Goal: Transaction & Acquisition: Purchase product/service

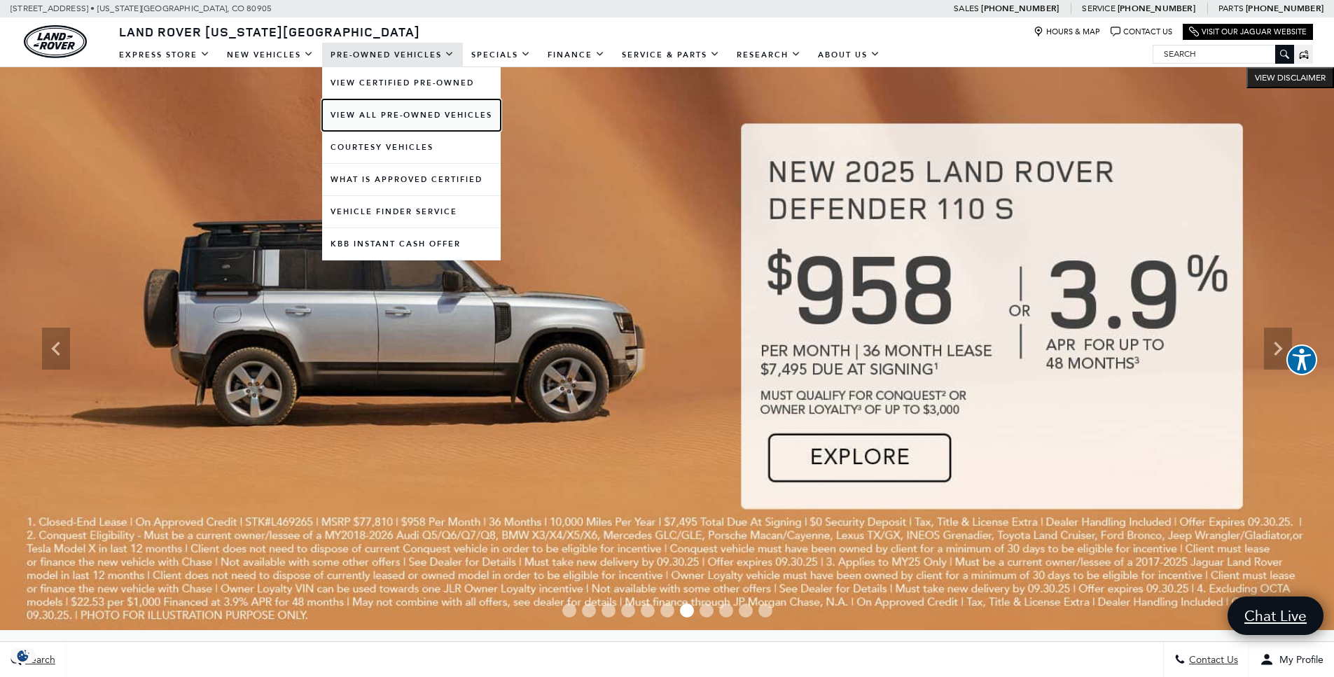
click at [376, 117] on link "View All Pre-Owned Vehicles" at bounding box center [411, 115] width 179 height 32
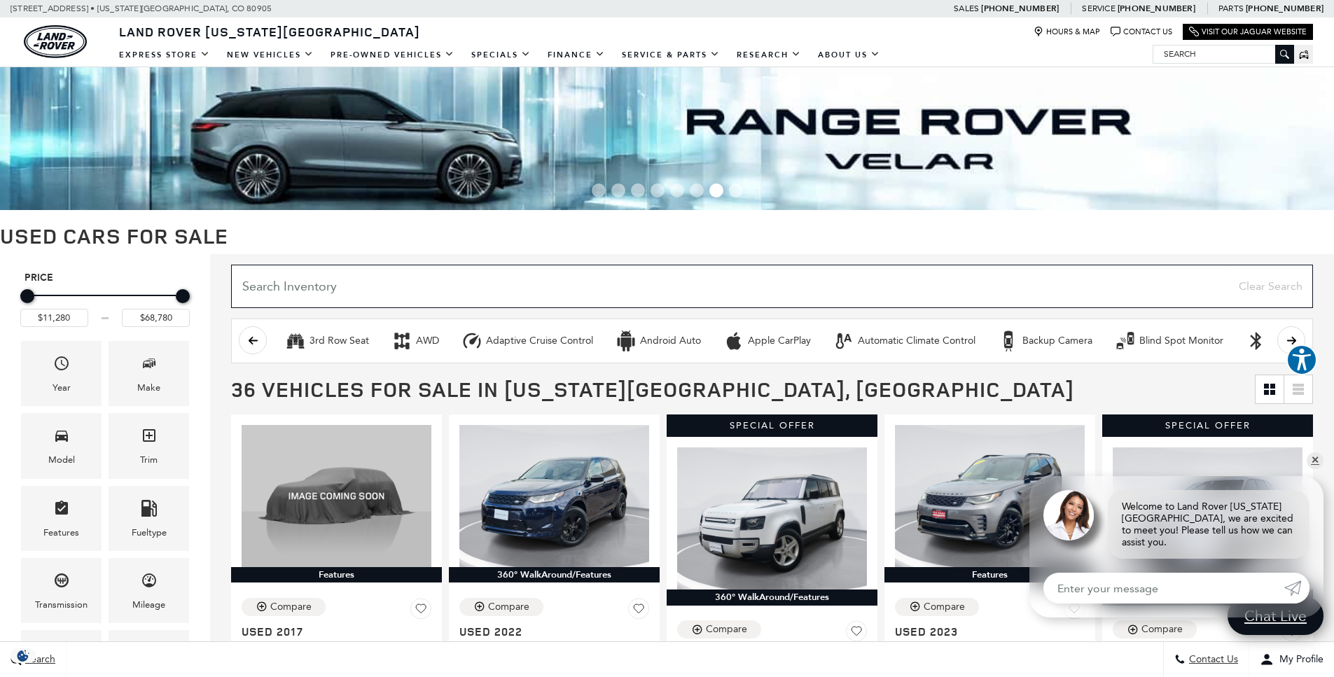
click at [643, 295] on input "Search Inventory" at bounding box center [772, 286] width 1082 height 43
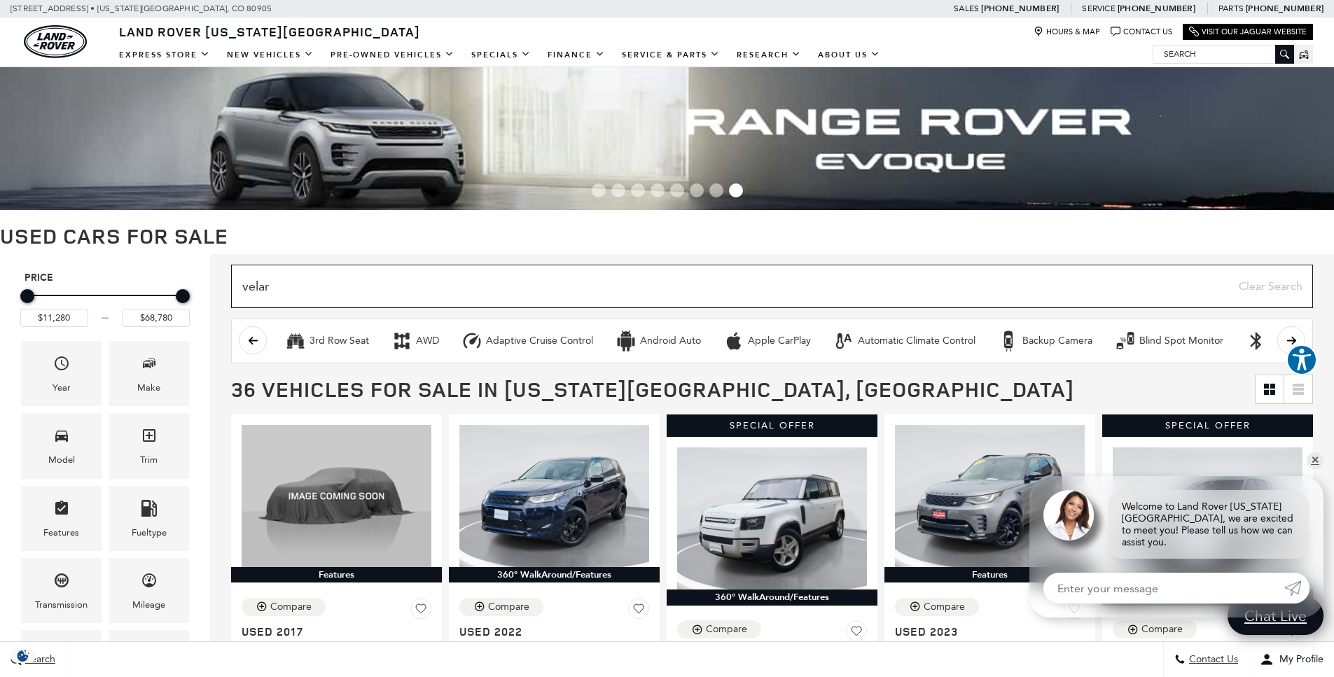
type input "velar"
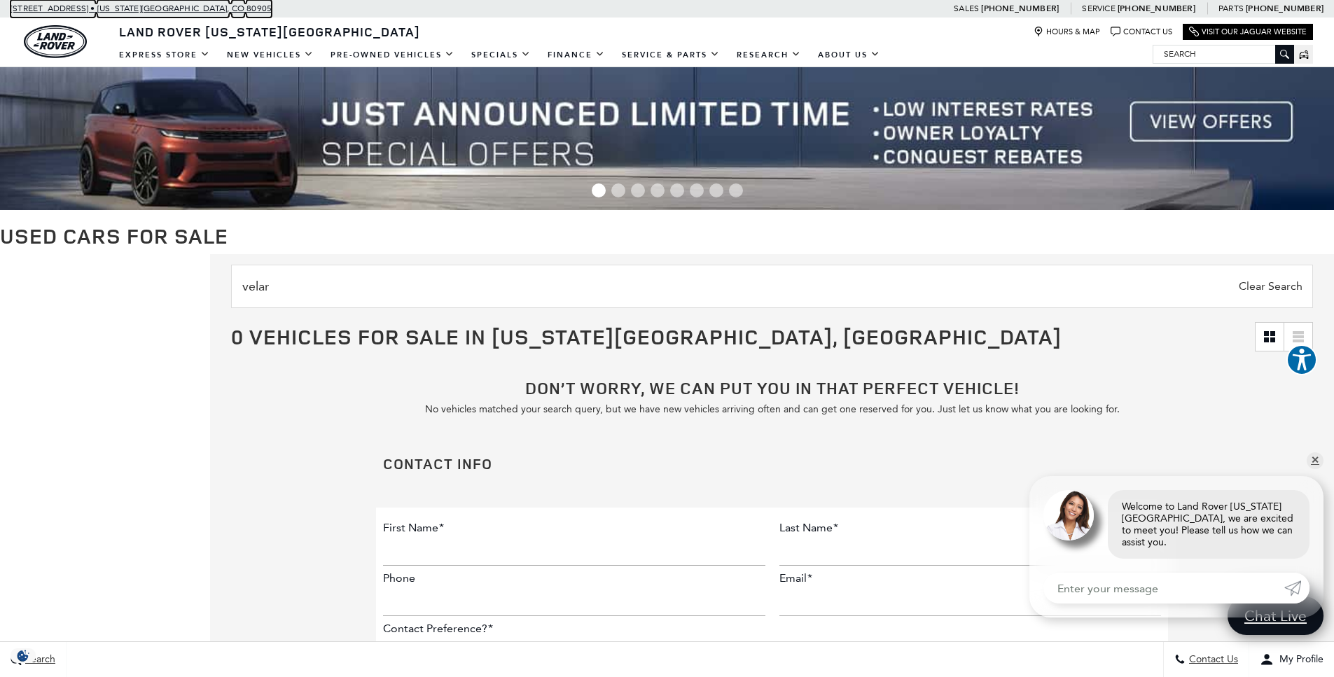
click at [155, 13] on span "[US_STATE][GEOGRAPHIC_DATA]," at bounding box center [163, 9] width 132 height 18
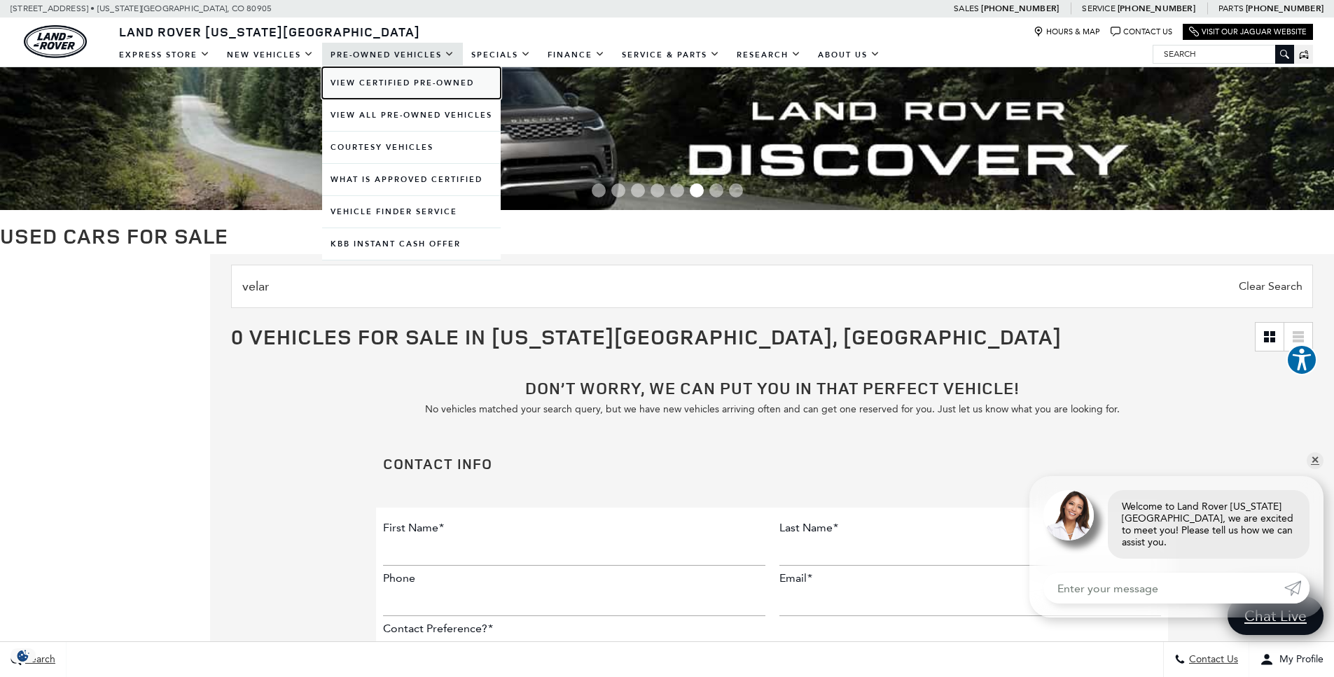
click at [401, 81] on link "View Certified Pre-Owned" at bounding box center [411, 83] width 179 height 32
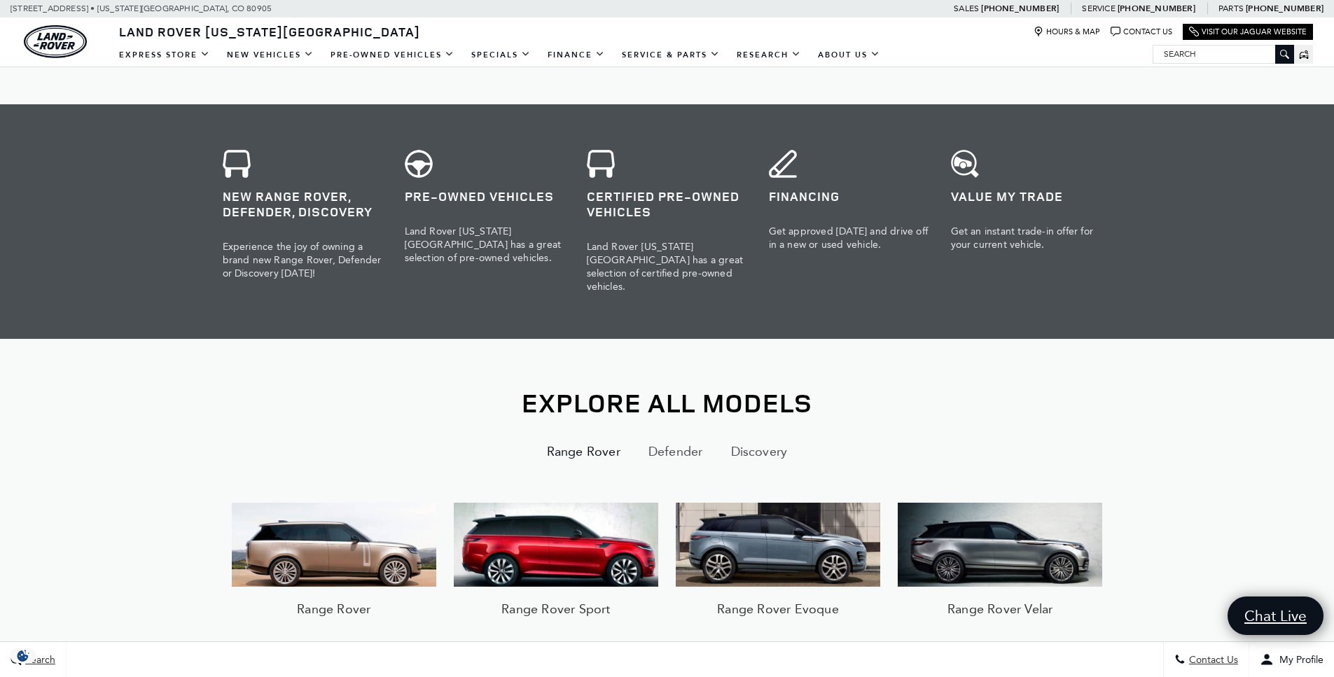
scroll to position [1074, 0]
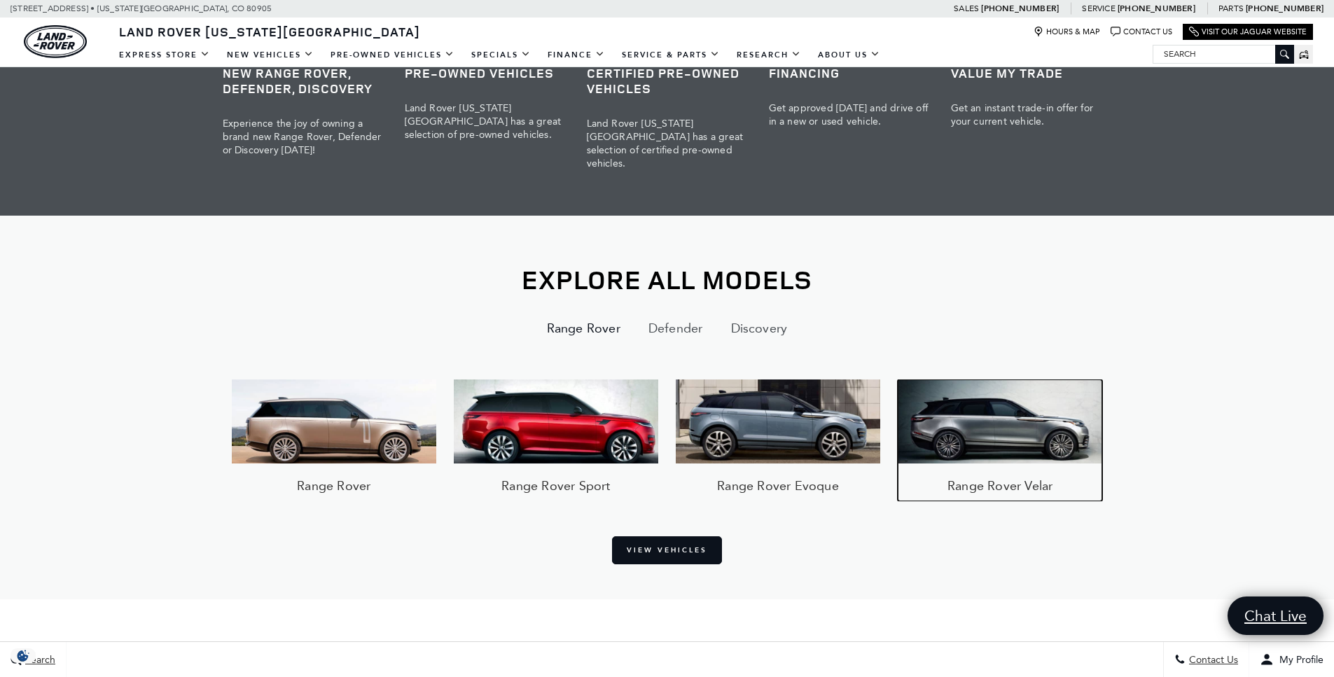
click at [1029, 438] on img at bounding box center [999, 421] width 204 height 84
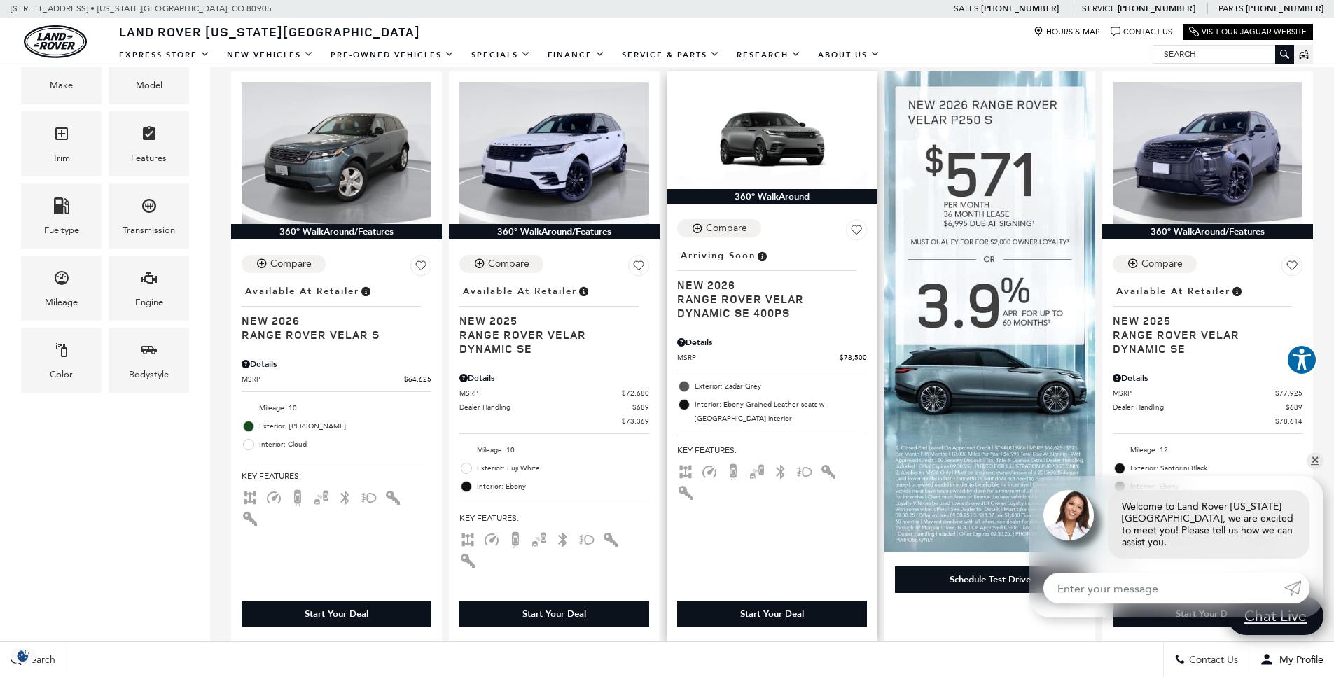
scroll to position [325, 0]
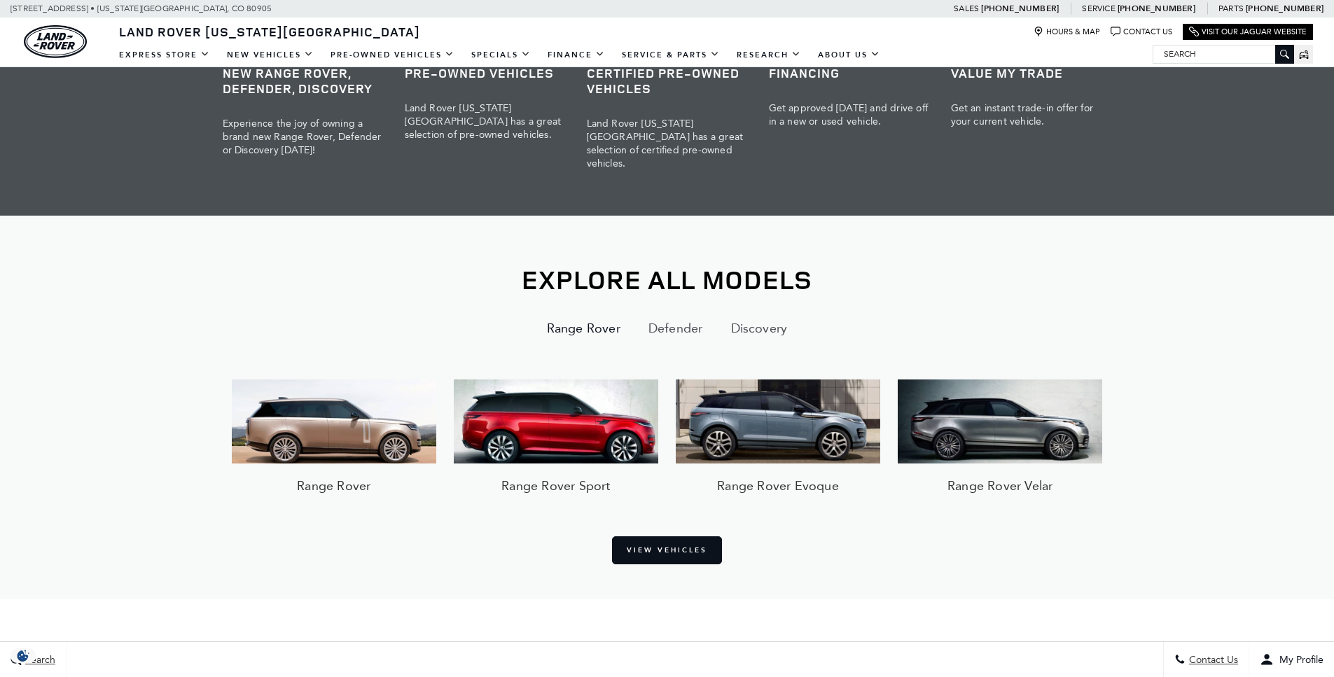
scroll to position [1094, 0]
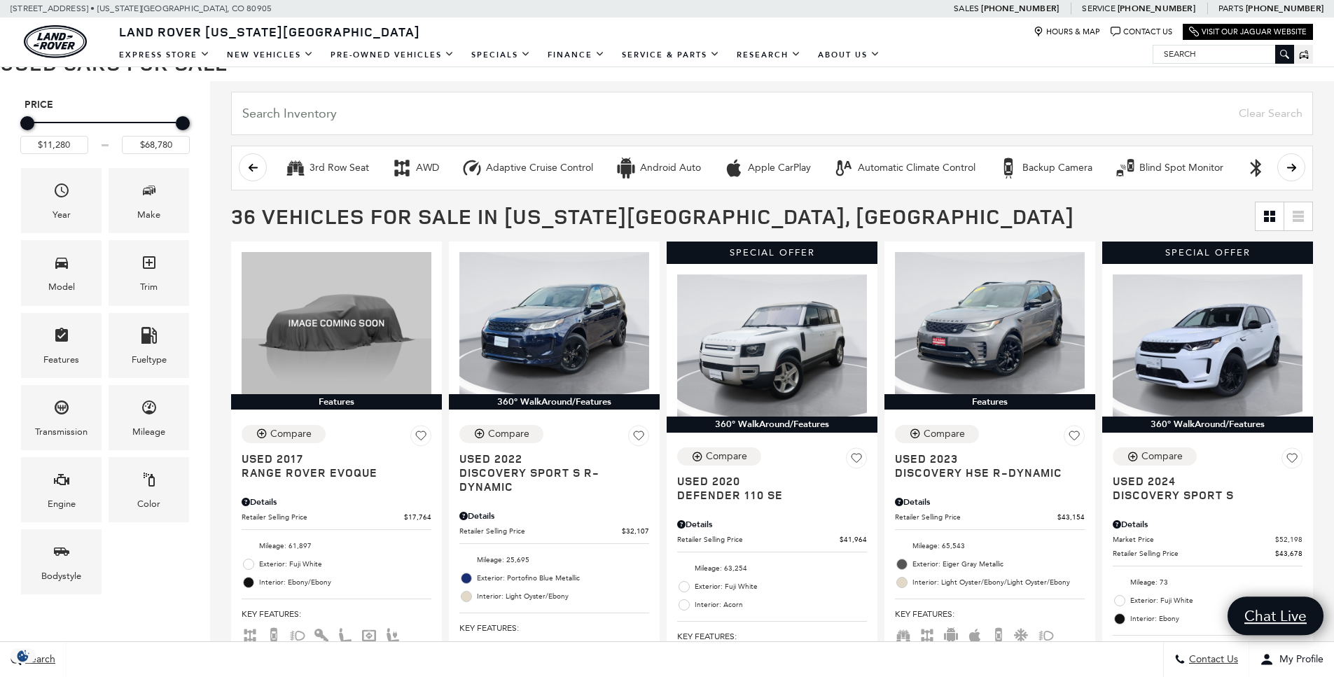
scroll to position [189, 0]
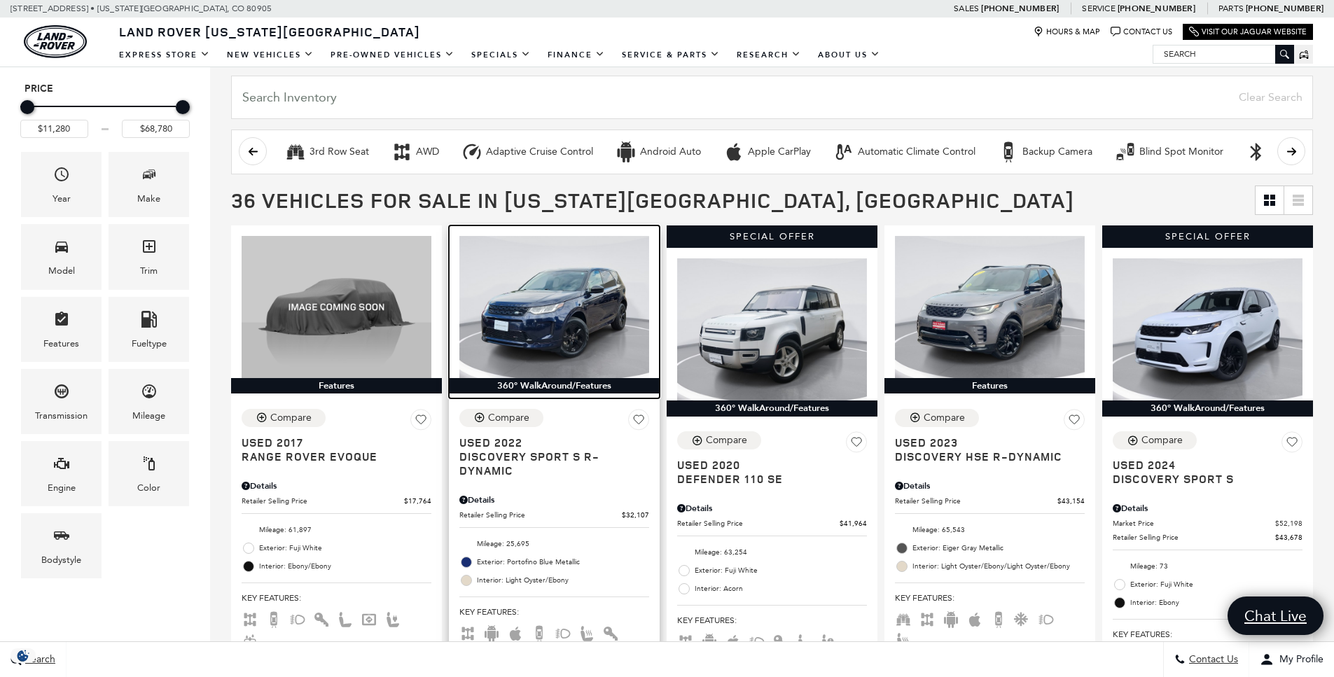
click at [587, 314] on img at bounding box center [554, 307] width 190 height 142
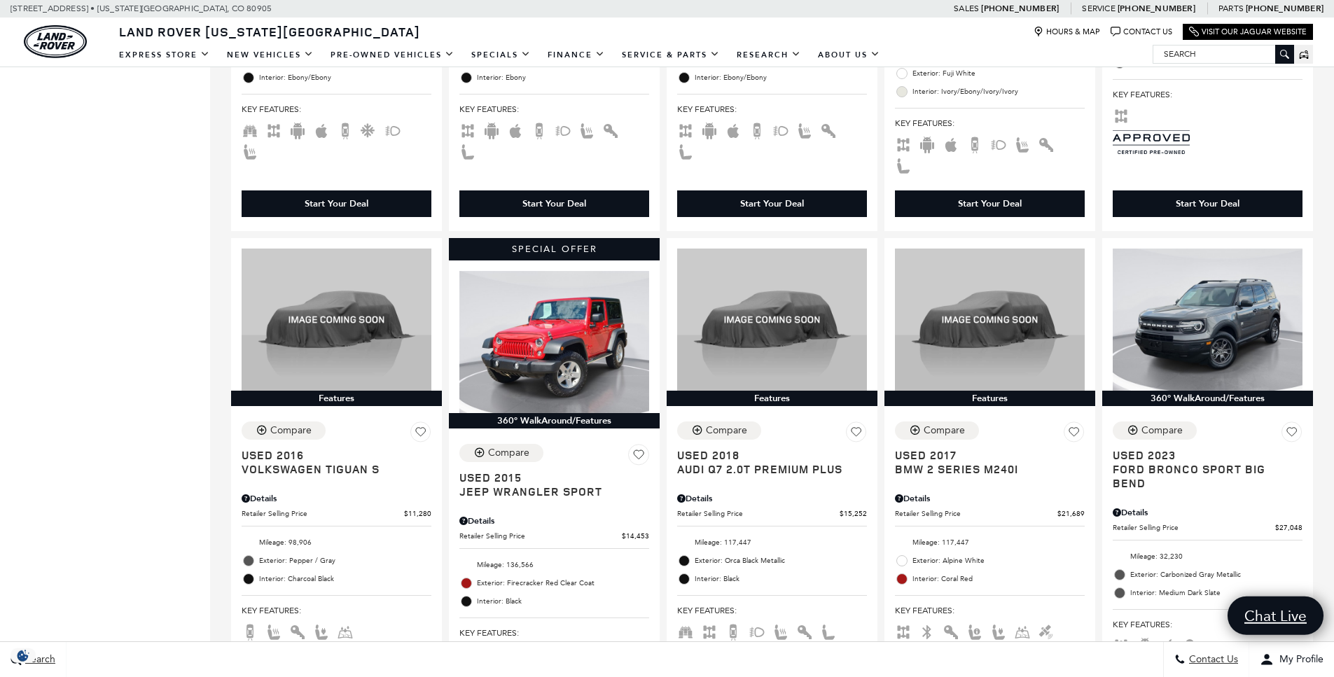
scroll to position [1758, 0]
